Goal: Task Accomplishment & Management: Manage account settings

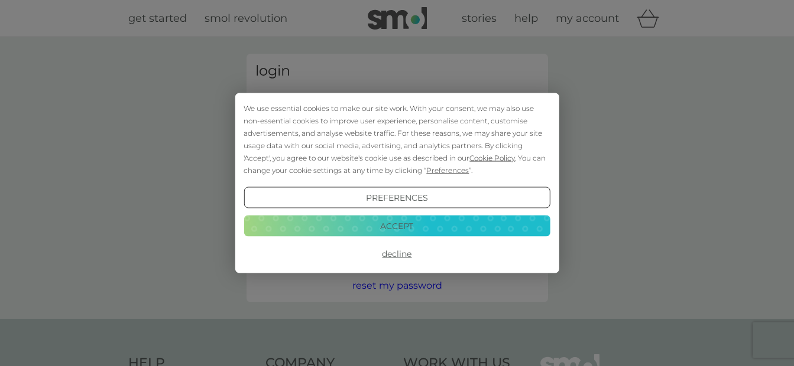
click at [421, 228] on button "Accept" at bounding box center [397, 225] width 306 height 21
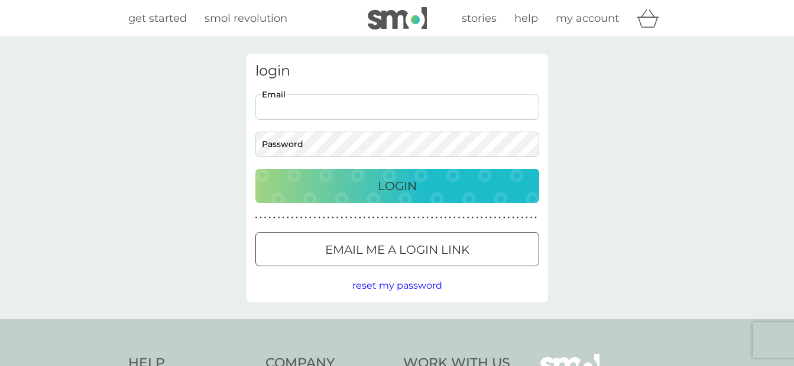
click at [385, 114] on input "Email" at bounding box center [397, 107] width 284 height 25
type input "[EMAIL_ADDRESS][DOMAIN_NAME]"
click at [387, 244] on div at bounding box center [397, 250] width 43 height 12
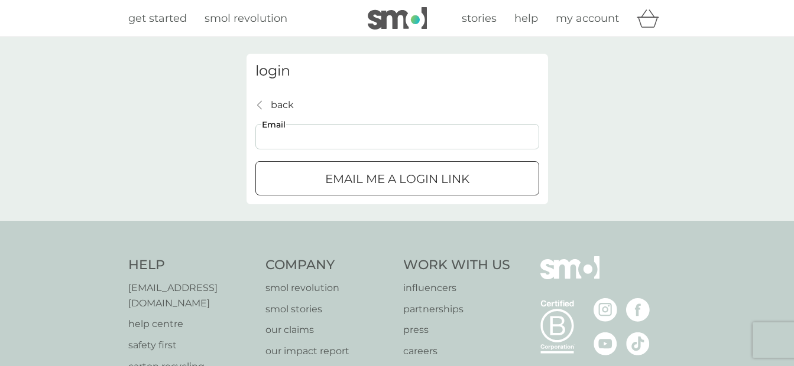
click at [356, 140] on input "Email" at bounding box center [397, 136] width 284 height 25
type input "[EMAIL_ADDRESS][DOMAIN_NAME]"
click at [352, 175] on p "Email me a login link" at bounding box center [397, 179] width 144 height 19
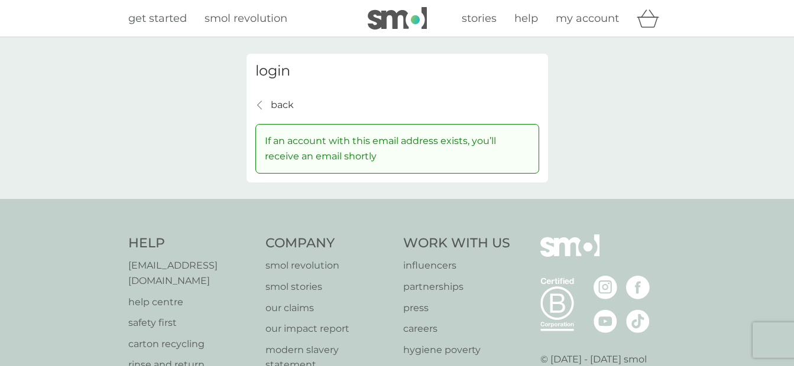
click at [580, 23] on span "my account" at bounding box center [587, 18] width 63 height 13
click at [584, 16] on span "my account" at bounding box center [587, 18] width 63 height 13
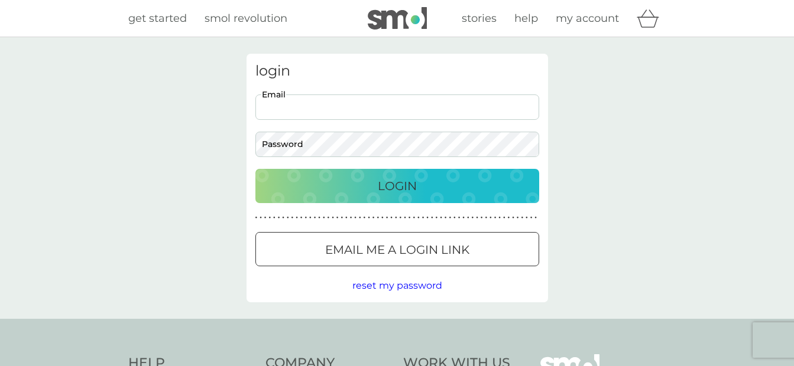
click at [392, 109] on input "Email" at bounding box center [397, 107] width 284 height 25
type input "[EMAIL_ADDRESS][DOMAIN_NAME]"
click at [407, 284] on span "reset my password" at bounding box center [397, 285] width 90 height 11
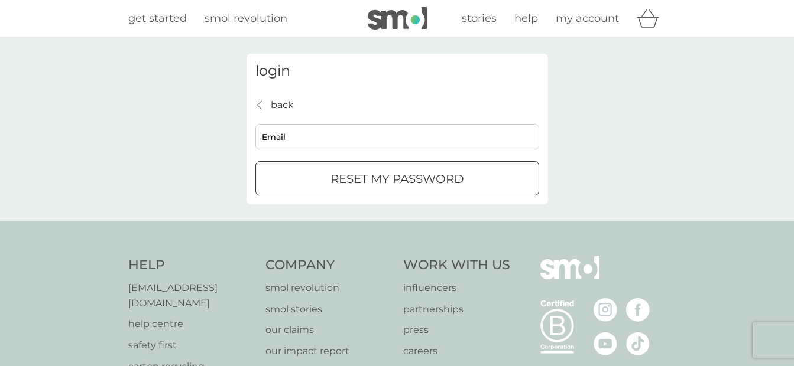
click at [385, 175] on div "submit" at bounding box center [382, 178] width 7 height 7
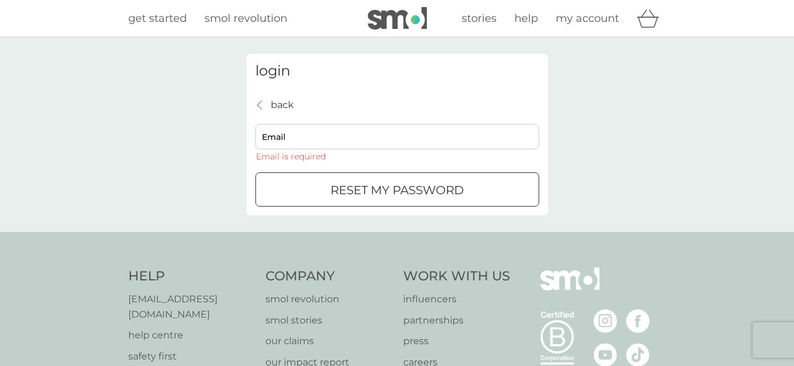
click at [368, 123] on div "back back Email Email is required reset my password" at bounding box center [397, 153] width 284 height 110
click at [368, 133] on input "Email" at bounding box center [397, 136] width 284 height 25
type input "[EMAIL_ADDRESS][DOMAIN_NAME]"
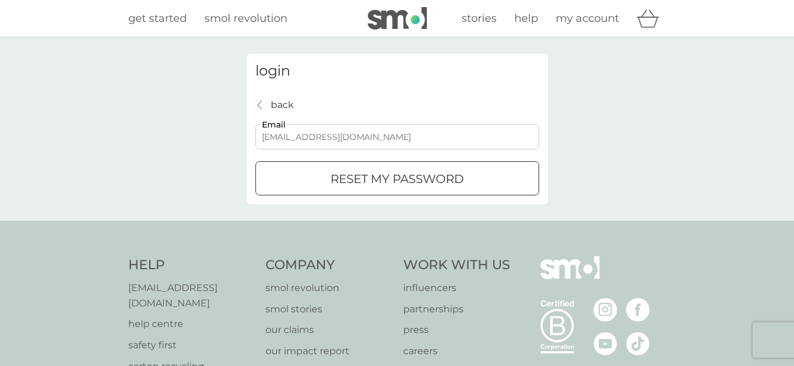
click at [342, 181] on p "reset my password" at bounding box center [397, 179] width 134 height 19
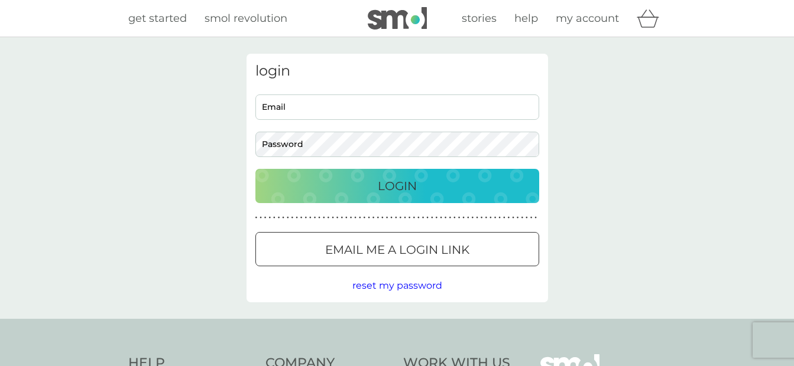
click at [417, 109] on input "Email" at bounding box center [397, 107] width 284 height 25
type input "[EMAIL_ADDRESS][DOMAIN_NAME]"
click at [404, 254] on div at bounding box center [397, 250] width 43 height 12
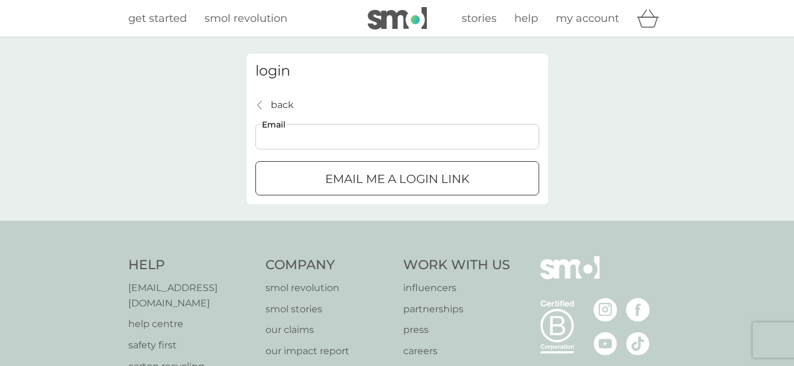
click at [420, 139] on input "Email" at bounding box center [397, 136] width 284 height 25
type input "[EMAIL_ADDRESS][DOMAIN_NAME]"
click at [372, 182] on p "Email me a login link" at bounding box center [397, 179] width 144 height 19
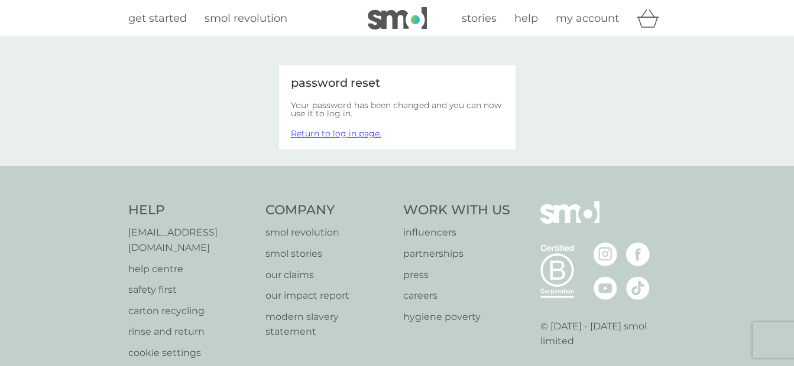
click at [586, 22] on span "my account" at bounding box center [587, 18] width 63 height 13
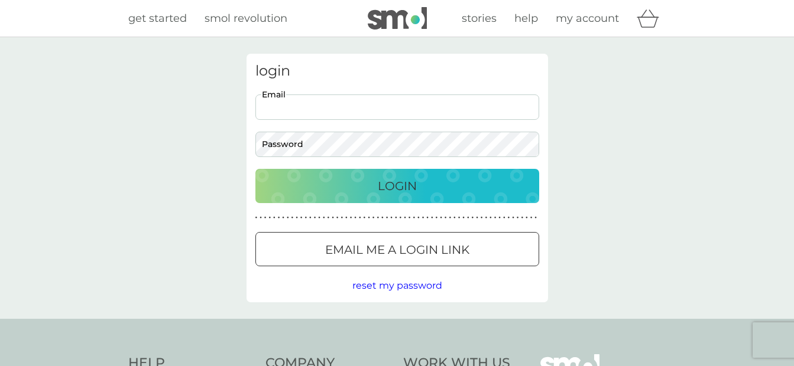
click at [465, 107] on input "Email" at bounding box center [397, 107] width 284 height 25
type input "[EMAIL_ADDRESS][DOMAIN_NAME]"
click at [653, 14] on icon "basket" at bounding box center [648, 18] width 22 height 18
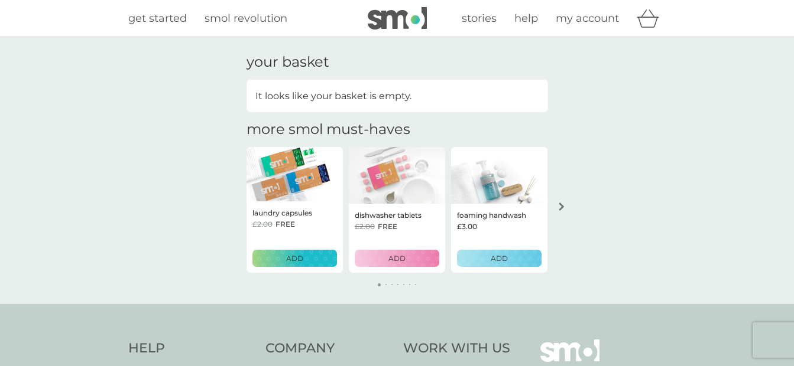
click at [582, 21] on span "my account" at bounding box center [587, 18] width 63 height 13
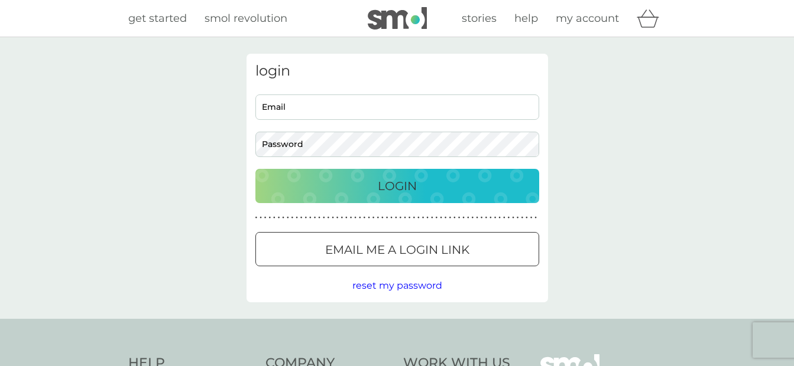
click at [412, 107] on input "Email" at bounding box center [397, 107] width 284 height 25
type input "BEDDOESG@GMAIL.COM"
click at [387, 285] on span "reset my password" at bounding box center [397, 285] width 90 height 11
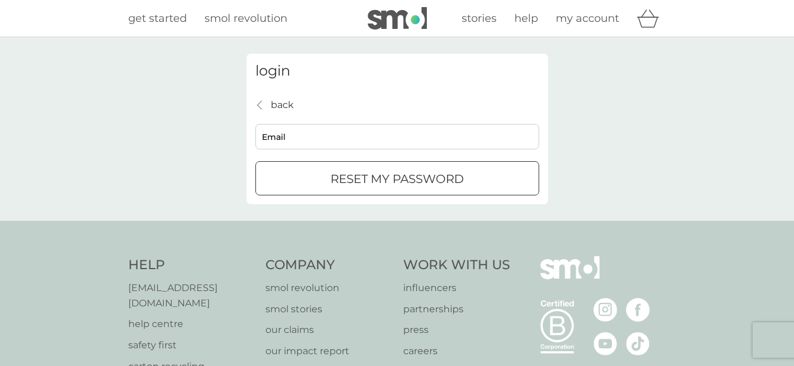
click at [413, 131] on input "Email" at bounding box center [397, 136] width 284 height 25
type input "BEDDOESG@GMAIL.COM"
click at [366, 178] on p "reset my password" at bounding box center [397, 179] width 134 height 19
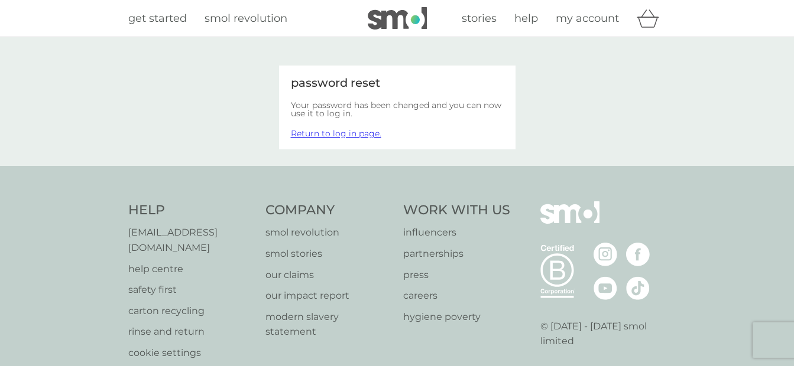
click at [349, 132] on link "Return to log in page." at bounding box center [336, 133] width 90 height 11
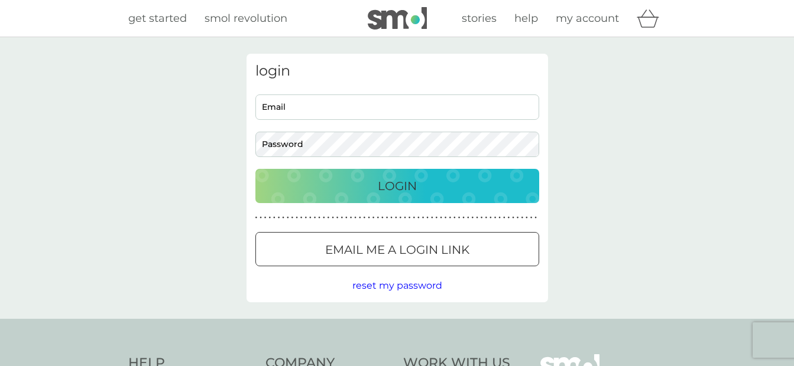
click at [356, 110] on input "Email" at bounding box center [397, 107] width 284 height 25
type input "[EMAIL_ADDRESS][DOMAIN_NAME]"
click at [396, 196] on button "Login" at bounding box center [397, 186] width 284 height 34
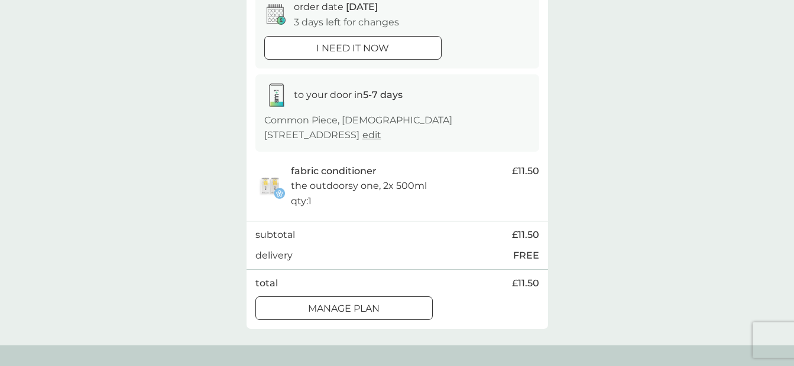
scroll to position [129, 0]
click at [323, 302] on div at bounding box center [344, 308] width 43 height 12
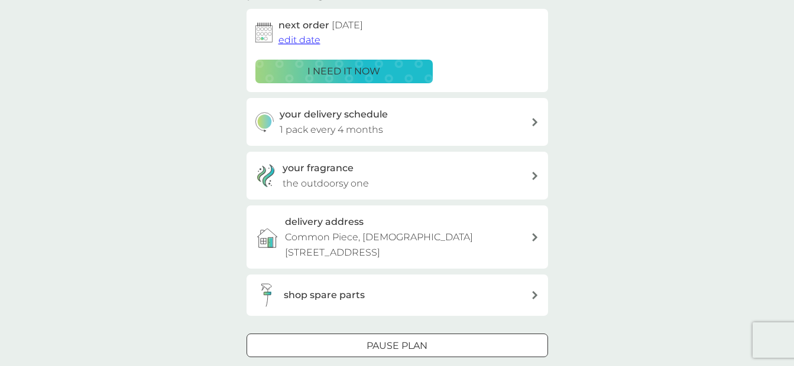
scroll to position [283, 0]
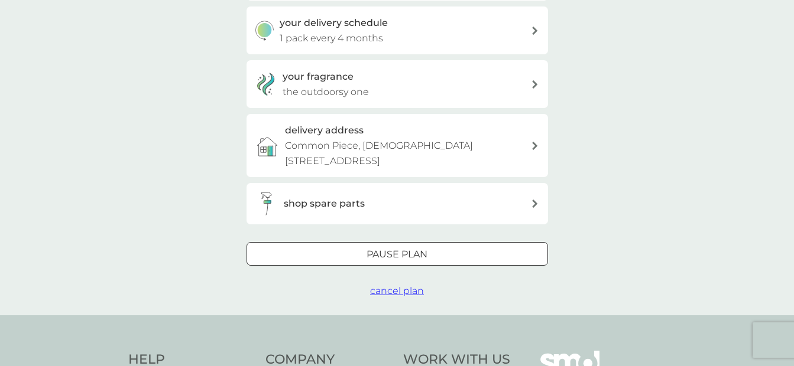
click at [414, 248] on div at bounding box center [397, 254] width 43 height 12
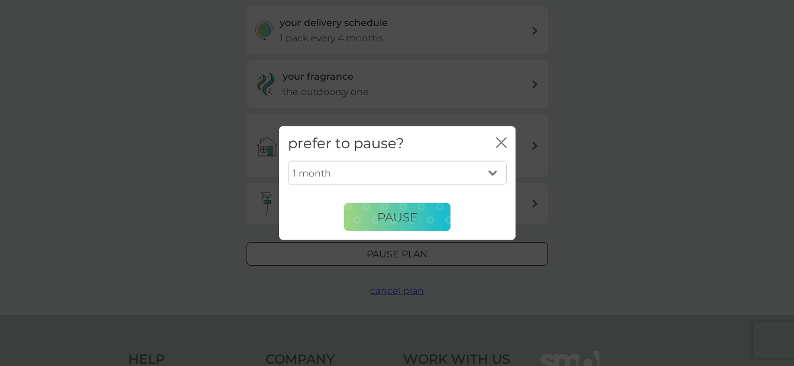
click at [427, 176] on select "1 month 2 months 3 months 4 months 5 months 6 months" at bounding box center [397, 173] width 219 height 25
select select "4"
click at [288, 161] on select "1 month 2 months 3 months 4 months 5 months 6 months" at bounding box center [397, 173] width 219 height 25
click at [368, 242] on div "prefer to pause? close 1 month 2 months 3 months 4 months 5 months 6 months Pau…" at bounding box center [397, 183] width 794 height 366
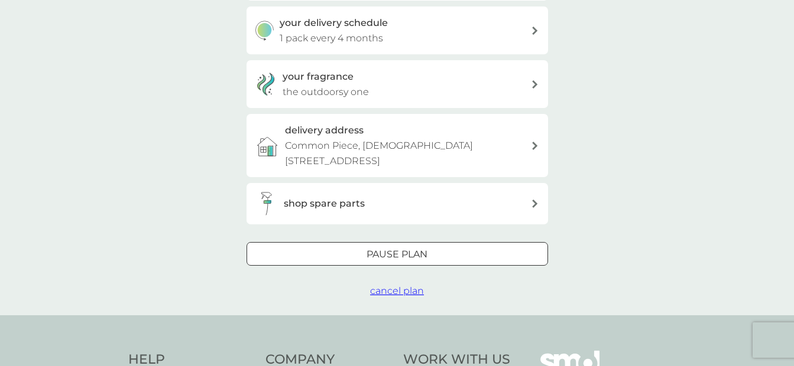
click at [368, 247] on p "Pause plan" at bounding box center [396, 254] width 61 height 15
select select "4"
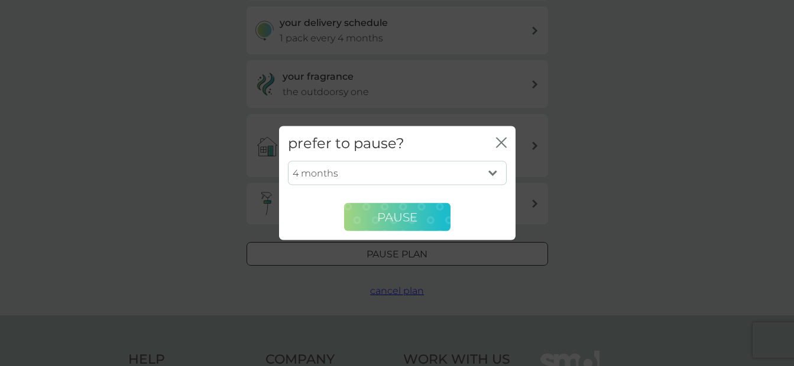
click at [377, 223] on span "Pause" at bounding box center [397, 217] width 40 height 14
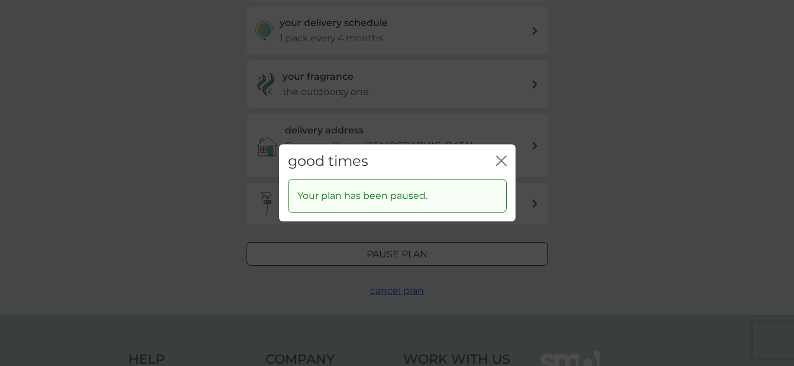
click at [504, 158] on icon "close" at bounding box center [503, 160] width 5 height 9
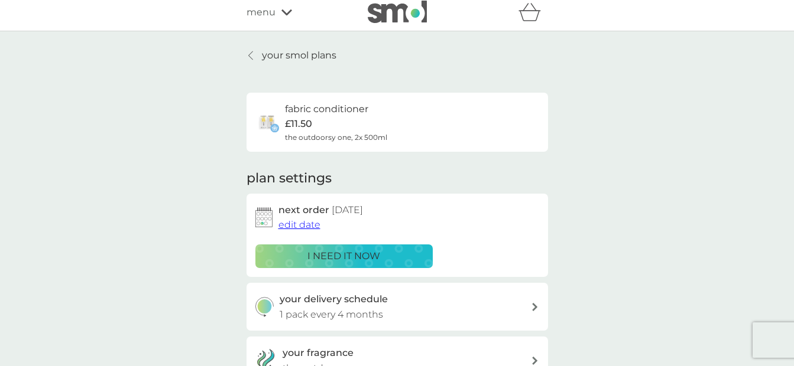
scroll to position [0, 0]
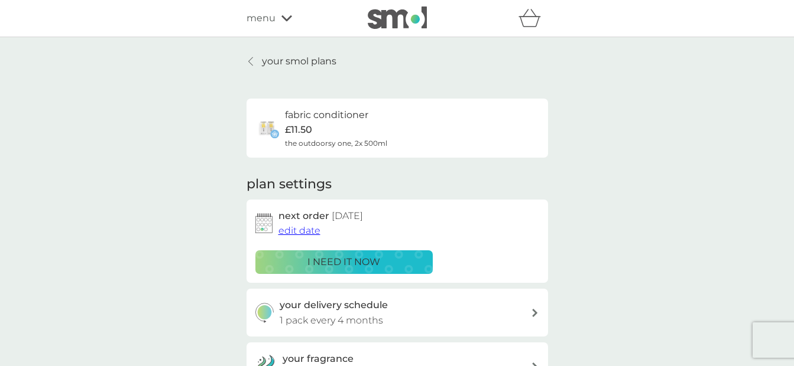
click at [304, 58] on p "your smol plans" at bounding box center [299, 61] width 74 height 15
